Goal: Information Seeking & Learning: Learn about a topic

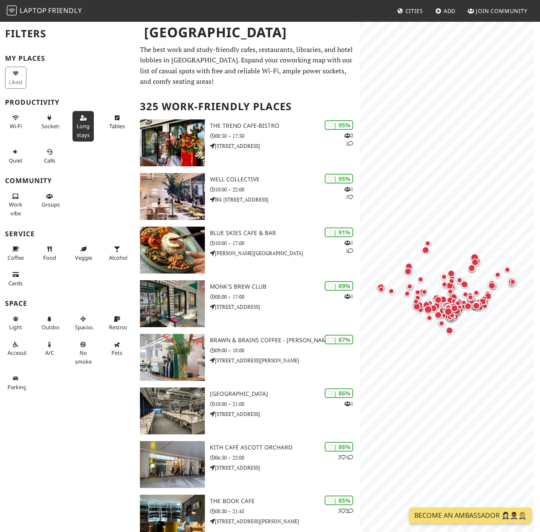
click at [77, 124] on span "Long stays" at bounding box center [83, 130] width 13 height 16
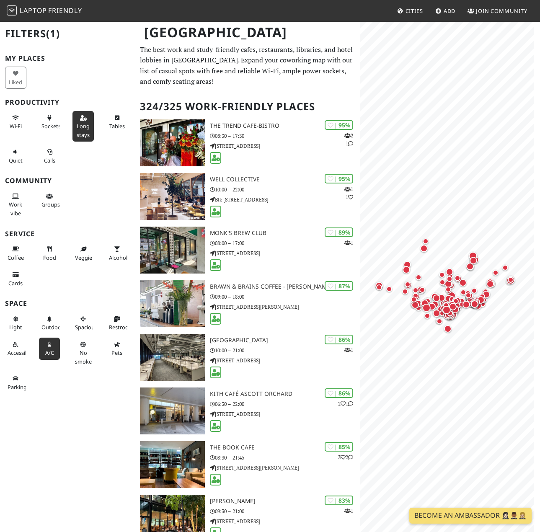
click at [46, 344] on icon at bounding box center [49, 344] width 7 height 5
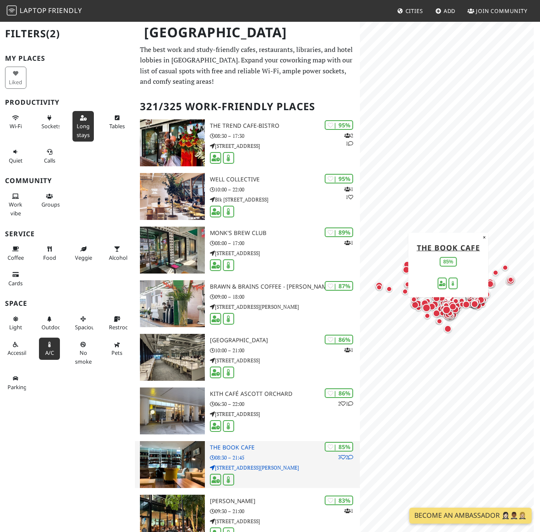
drag, startPoint x: 274, startPoint y: 466, endPoint x: 273, endPoint y: 458, distance: 8.4
click at [274, 466] on p "[STREET_ADDRESS][PERSON_NAME]" at bounding box center [285, 468] width 150 height 8
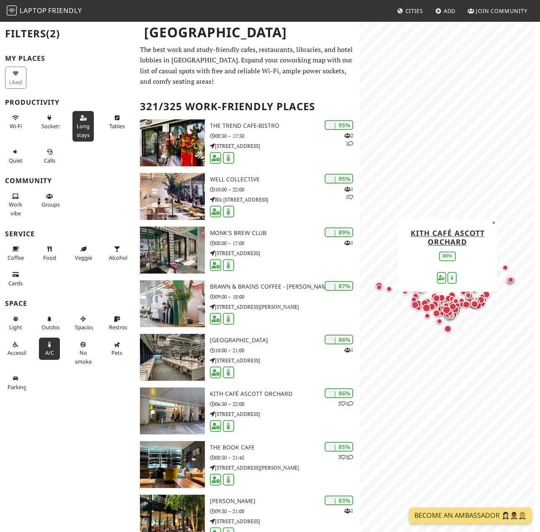
click at [67, 426] on div "Filters (2) My Places Liked Productivity Wi-Fi Sockets Long stays Tables Quiet …" at bounding box center [67, 266] width 135 height 532
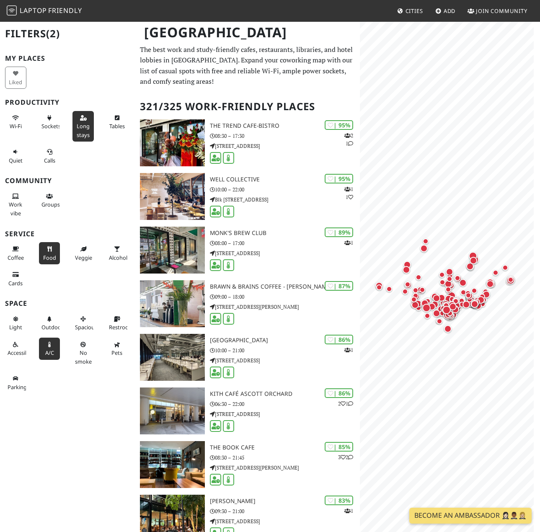
click at [50, 250] on icon at bounding box center [49, 249] width 7 height 5
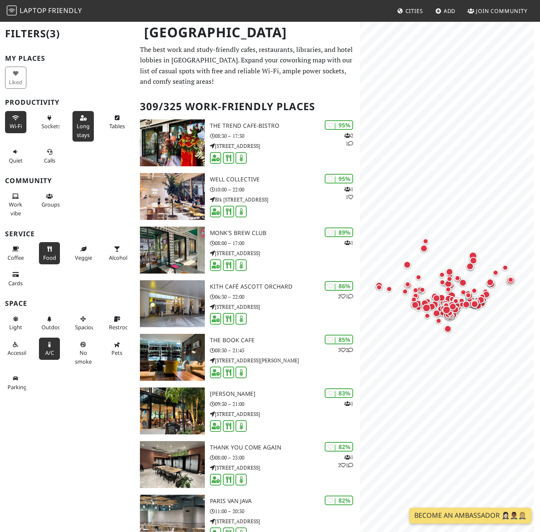
click at [18, 129] on span "Wi-Fi" at bounding box center [16, 126] width 12 height 8
click at [61, 122] on div "Sockets" at bounding box center [51, 126] width 34 height 34
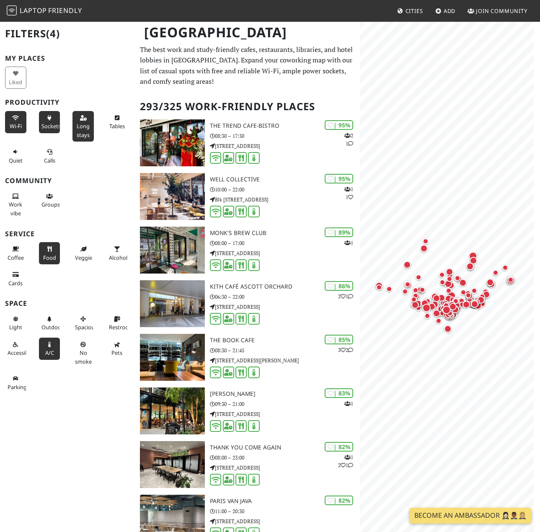
click at [52, 120] on button "Sockets" at bounding box center [49, 122] width 21 height 22
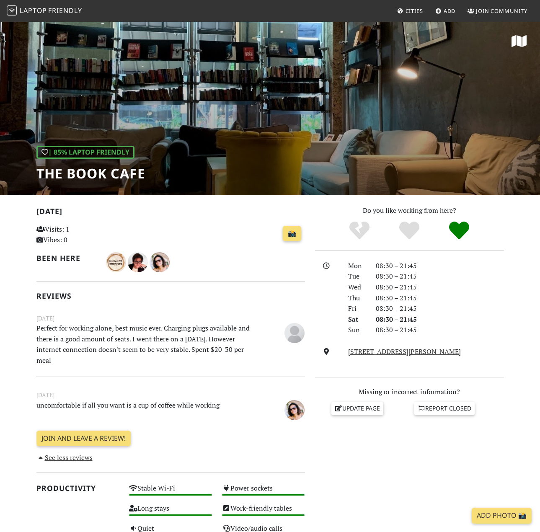
click at [88, 228] on p "Visits: 1 Vibes: 0" at bounding box center [77, 234] width 83 height 21
